Goal: Information Seeking & Learning: Learn about a topic

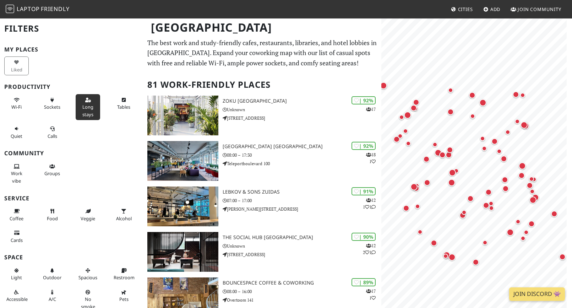
click at [83, 102] on button "Long stays" at bounding box center [88, 107] width 25 height 26
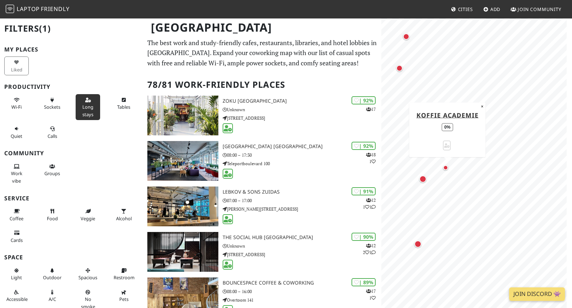
click at [446, 167] on div "Map marker" at bounding box center [445, 167] width 5 height 5
click at [423, 180] on div "Map marker" at bounding box center [423, 179] width 7 height 7
click at [572, 17] on html "Laptop Friendly Cities Add Join Community Amsterdam Filters (1) My Places Liked…" at bounding box center [286, 154] width 572 height 308
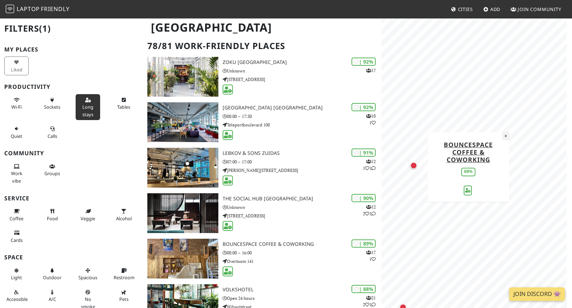
click at [506, 138] on button "×" at bounding box center [506, 136] width 7 height 8
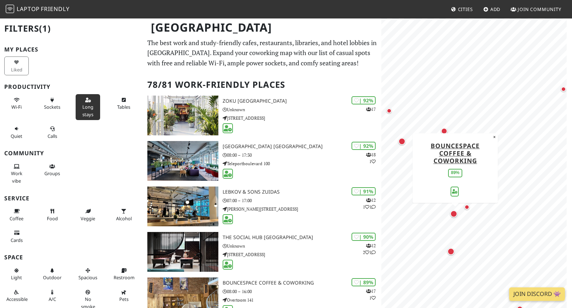
click at [455, 215] on div "Map marker" at bounding box center [453, 213] width 7 height 7
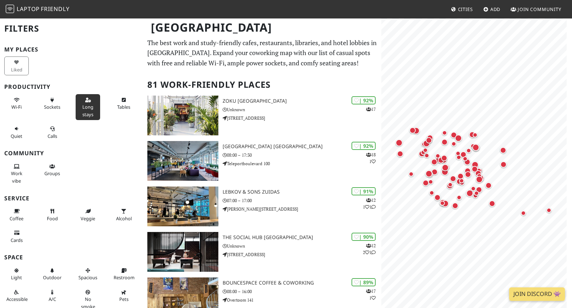
click at [81, 100] on button "Long stays" at bounding box center [88, 107] width 25 height 26
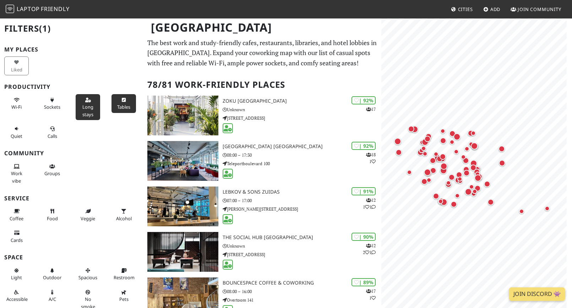
click at [120, 104] on span "Tables" at bounding box center [123, 107] width 13 height 6
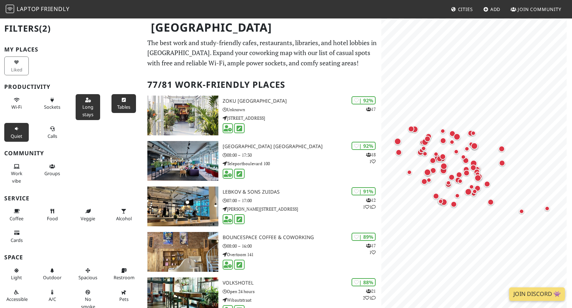
click at [16, 127] on icon at bounding box center [17, 129] width 6 height 5
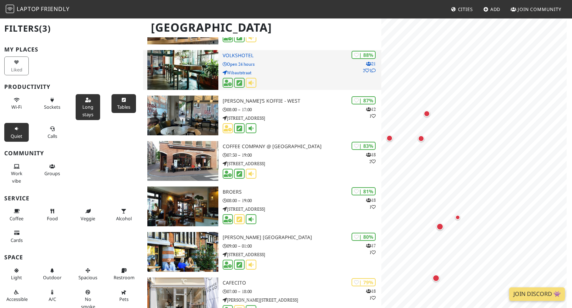
scroll to position [365, 0]
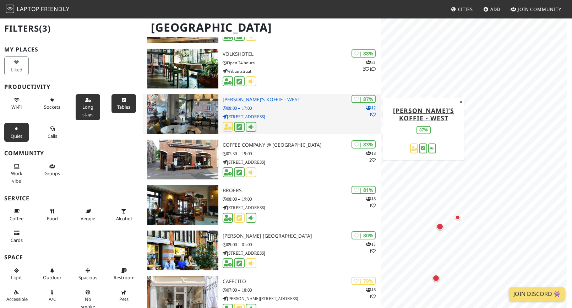
click at [260, 99] on h3 "Sam’s koffie - West" at bounding box center [302, 100] width 159 height 6
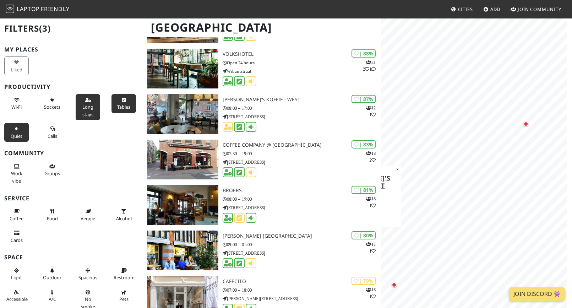
scroll to position [0, 0]
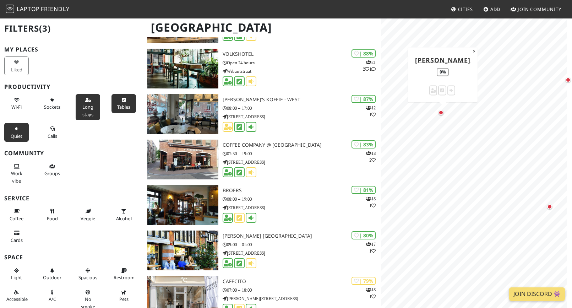
click at [440, 117] on div "Map marker" at bounding box center [443, 114] width 9 height 9
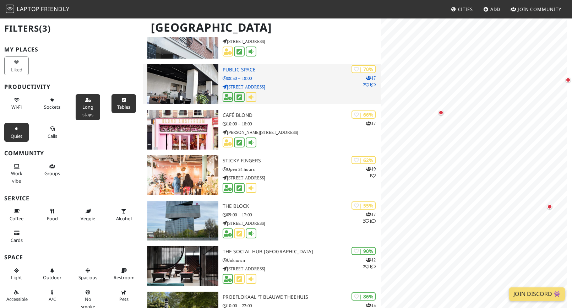
click at [250, 70] on h3 "Public Space" at bounding box center [302, 70] width 159 height 6
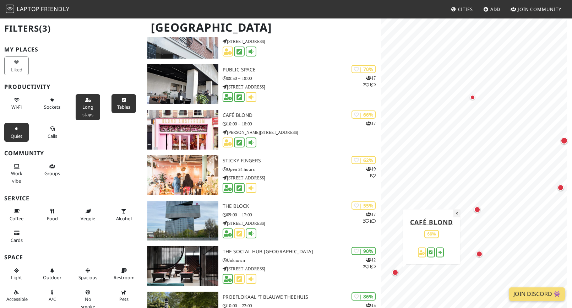
click at [458, 212] on button "×" at bounding box center [457, 213] width 7 height 8
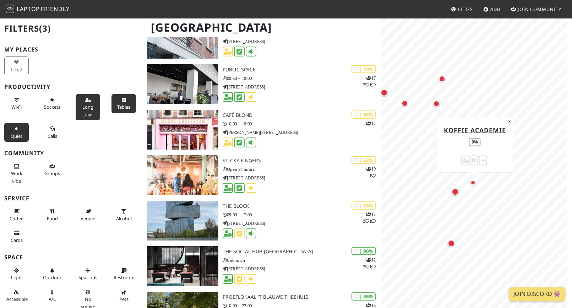
click at [473, 184] on div "Map marker" at bounding box center [473, 182] width 5 height 5
click at [455, 192] on div "Map marker" at bounding box center [455, 191] width 7 height 7
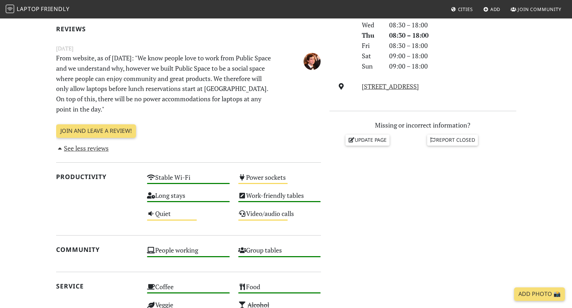
scroll to position [228, 0]
